Goal: Transaction & Acquisition: Obtain resource

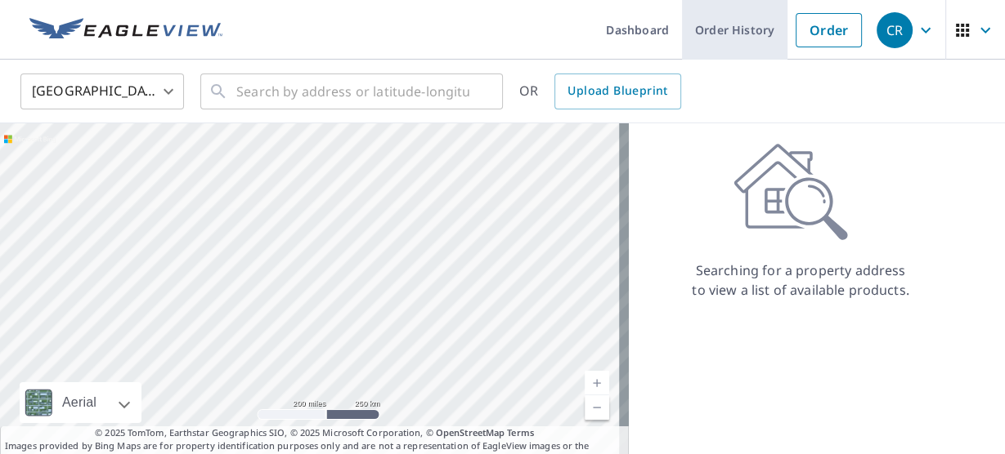
click at [713, 29] on link "Order History" at bounding box center [734, 30] width 105 height 60
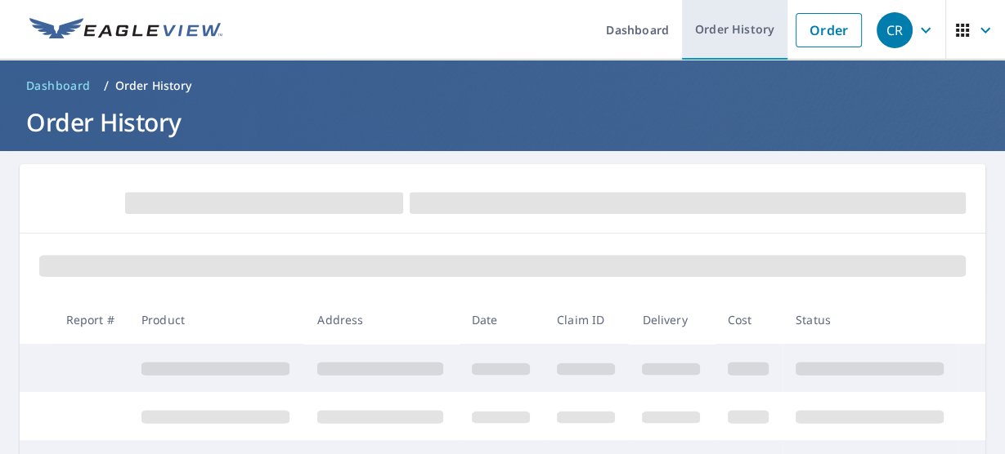
click at [713, 29] on link "Order History" at bounding box center [734, 30] width 105 height 60
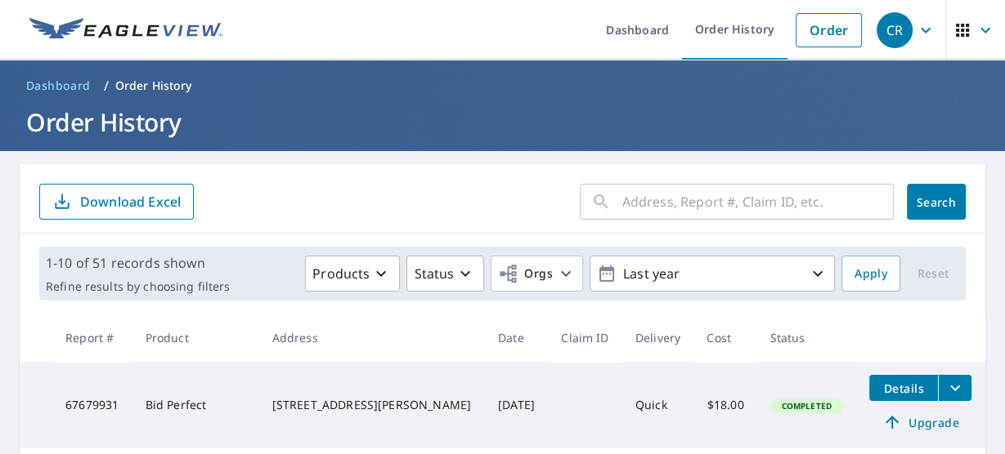
click at [598, 195] on icon at bounding box center [601, 202] width 20 height 20
click at [593, 203] on icon at bounding box center [601, 202] width 20 height 20
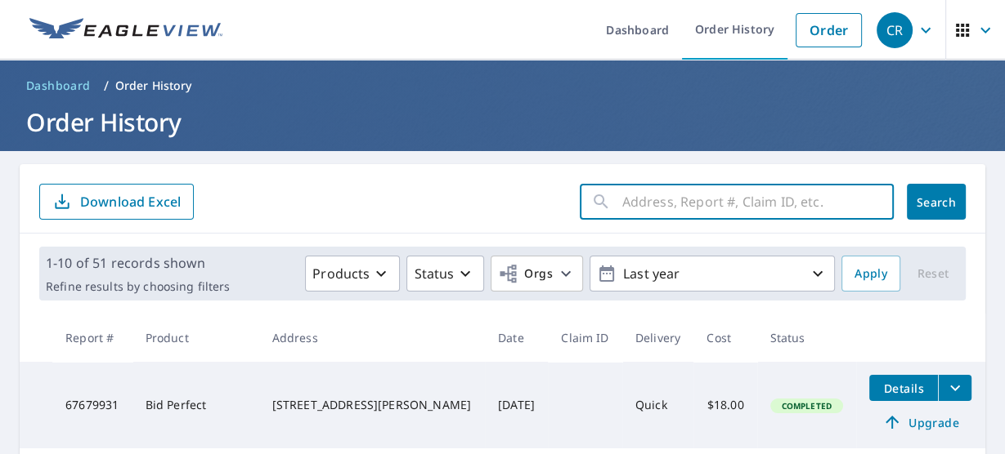
click at [622, 201] on input "text" at bounding box center [757, 202] width 271 height 46
type input "[STREET_ADDRESS][PERSON_NAME] Landing"
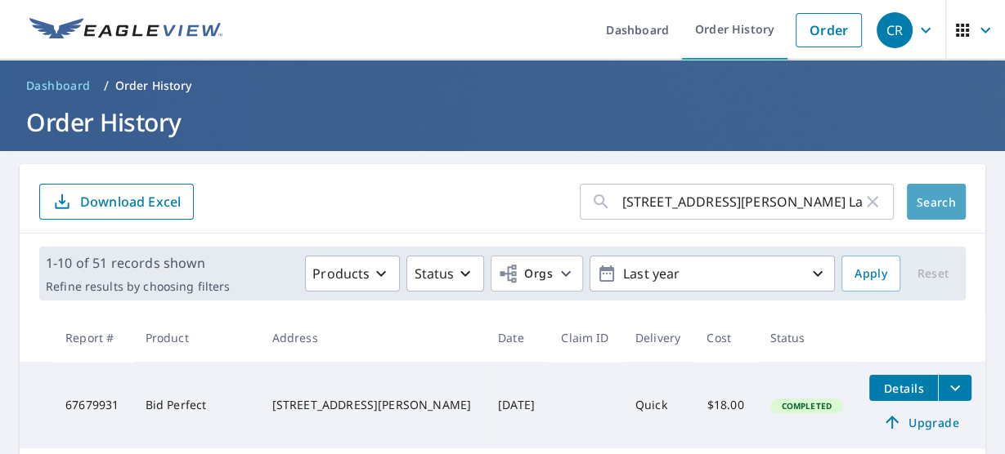
click at [920, 203] on span "Search" at bounding box center [936, 203] width 33 height 16
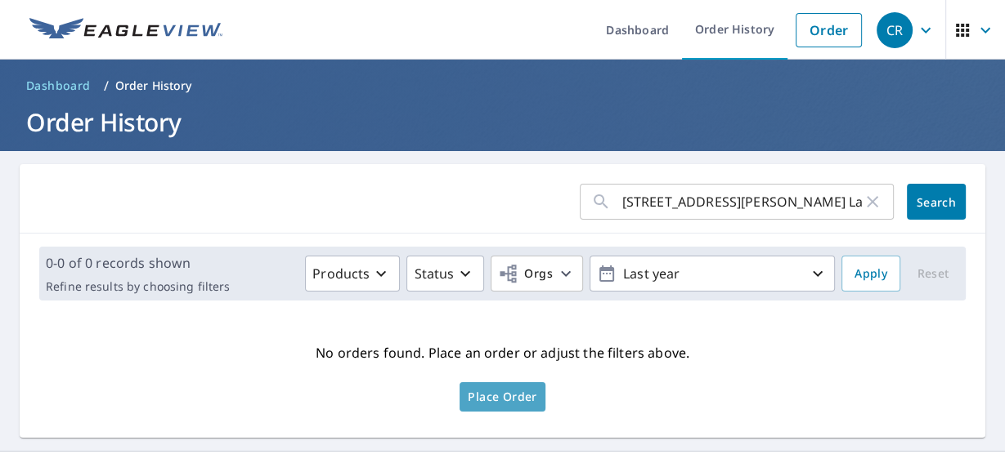
click at [498, 395] on span "Place Order" at bounding box center [502, 397] width 69 height 8
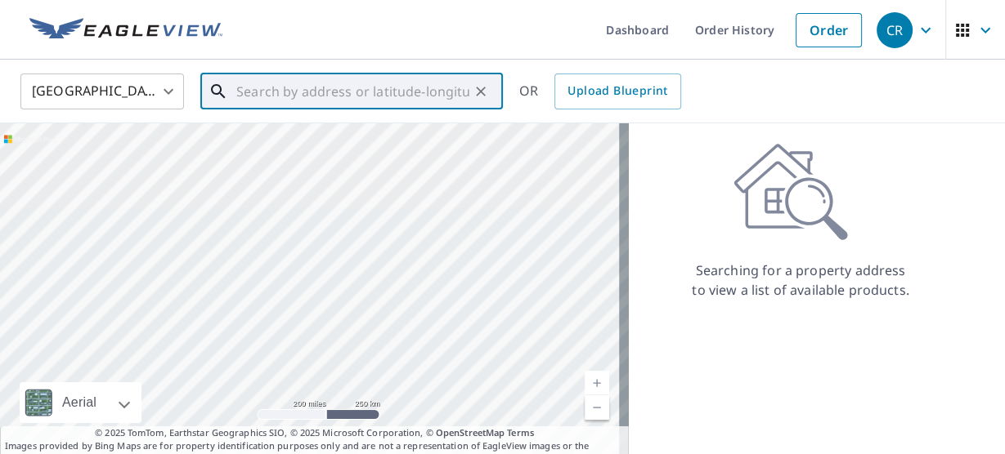
click at [253, 95] on input "text" at bounding box center [352, 92] width 233 height 46
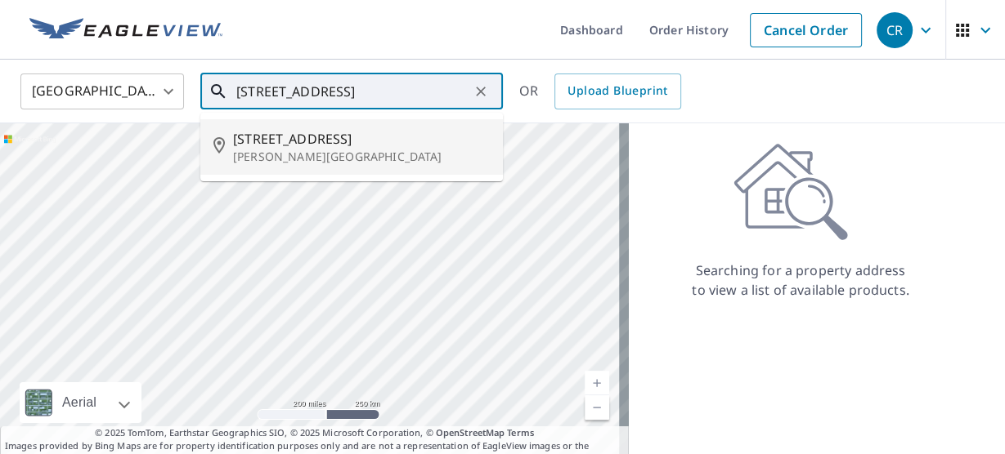
click at [257, 141] on span "[STREET_ADDRESS]" at bounding box center [361, 139] width 257 height 20
type input "6213 Knight Ave Mays Landing, NJ 08330"
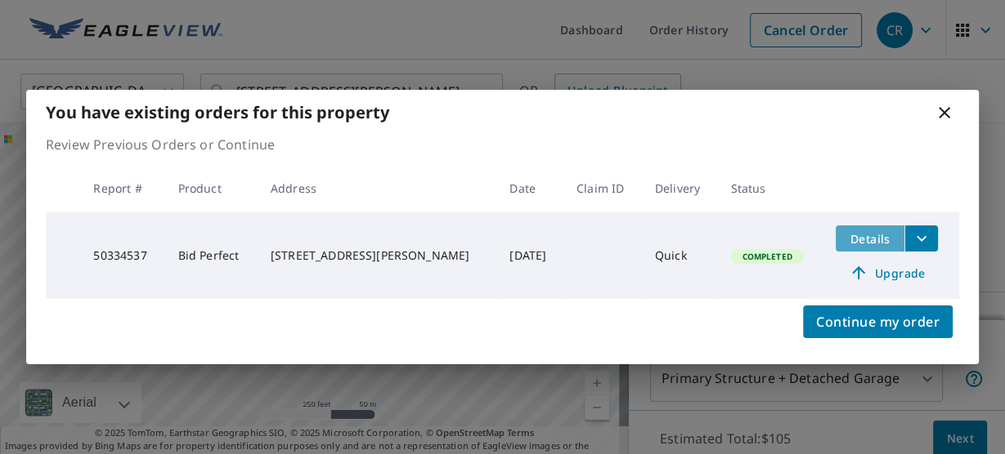
click at [860, 241] on span "Details" at bounding box center [869, 239] width 49 height 16
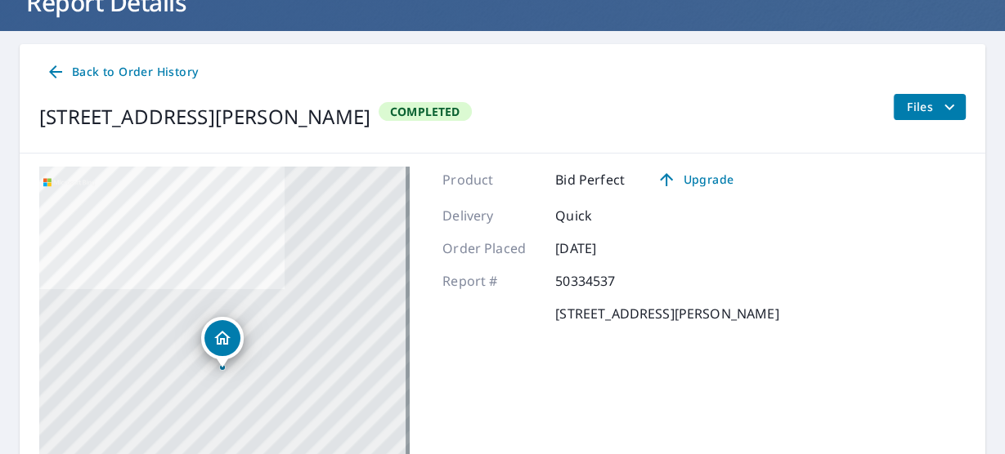
scroll to position [110, 0]
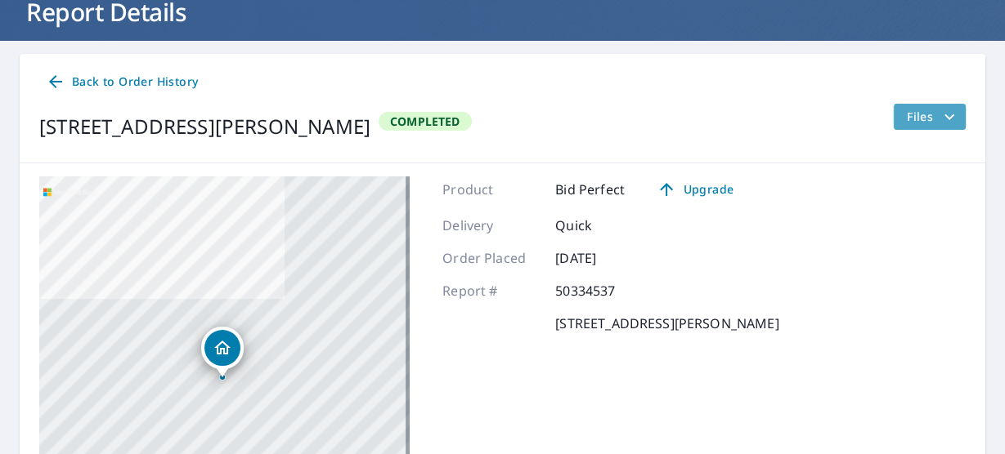
click at [920, 113] on span "Files" at bounding box center [932, 117] width 52 height 20
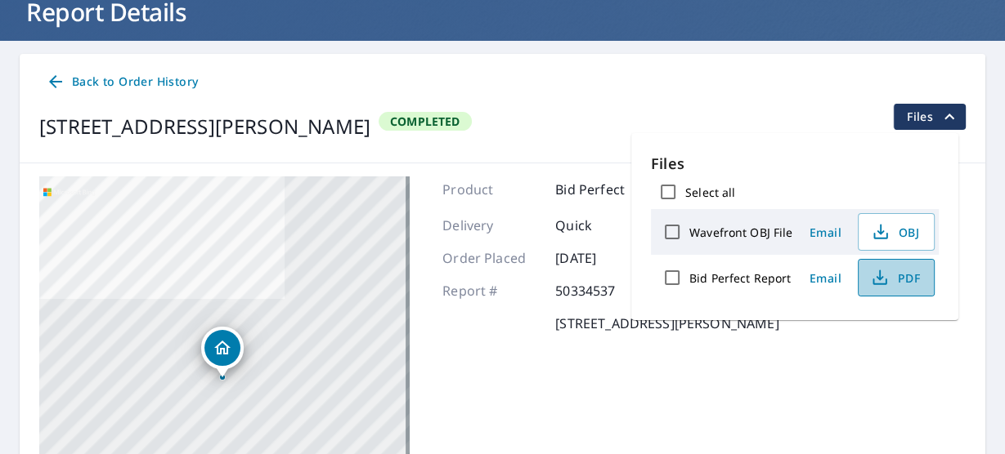
click at [892, 272] on span "PDF" at bounding box center [894, 278] width 52 height 20
